Goal: Browse casually: Explore the website without a specific task or goal

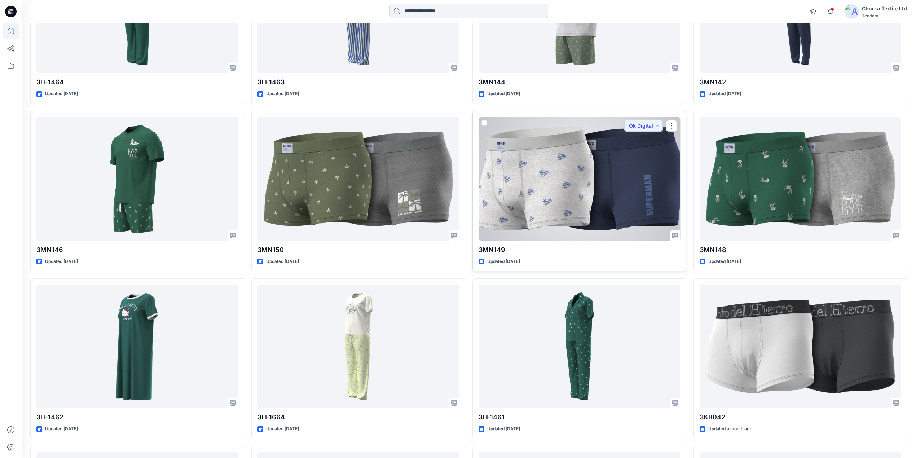
scroll to position [510, 0]
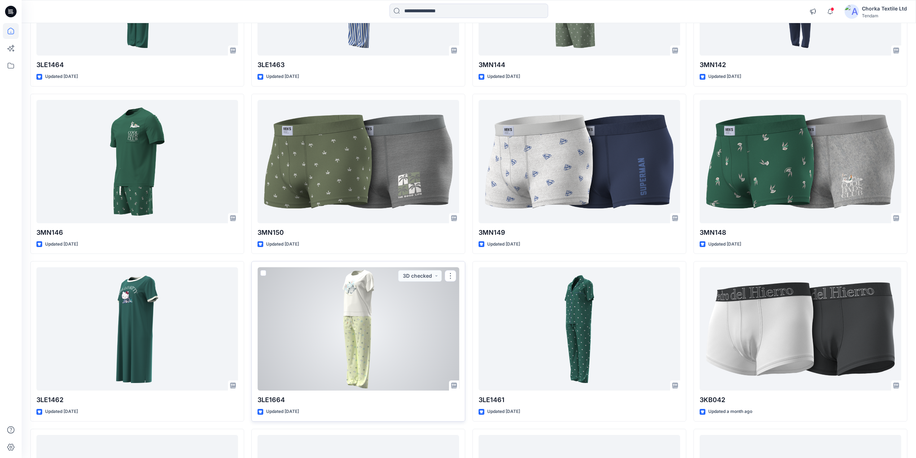
click at [367, 300] on div at bounding box center [358, 328] width 202 height 123
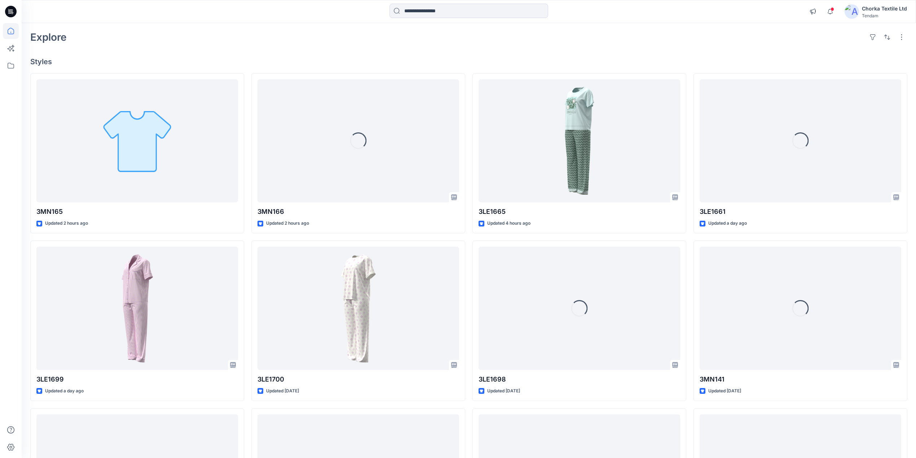
scroll to position [48, 0]
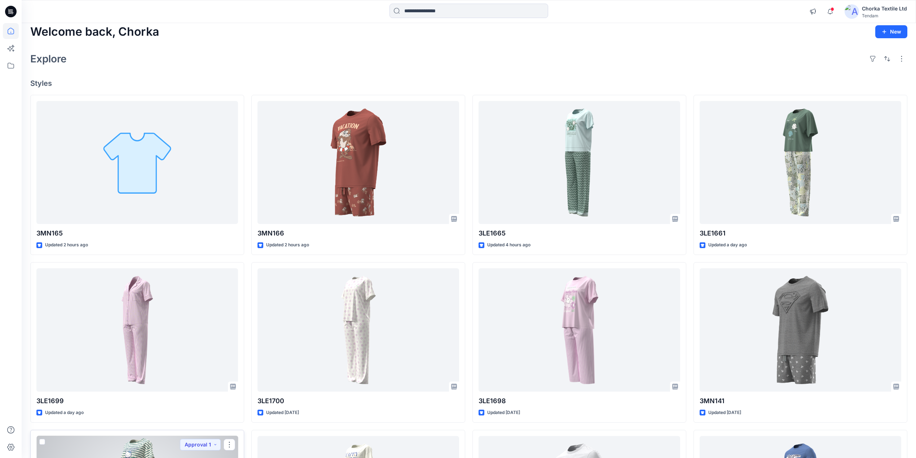
scroll to position [0, 0]
